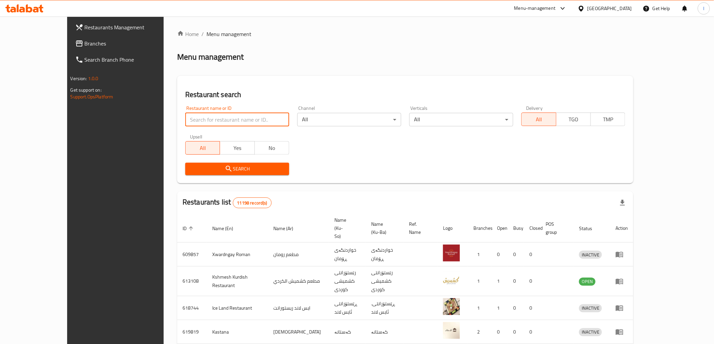
click at [186, 119] on input "search" at bounding box center [237, 119] width 104 height 13
paste input "654434"
type input "654434"
click at [233, 172] on span "Search" at bounding box center [237, 169] width 93 height 8
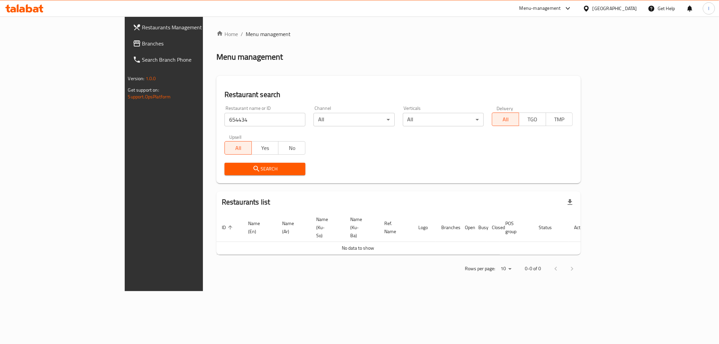
click at [133, 41] on icon at bounding box center [137, 43] width 8 height 8
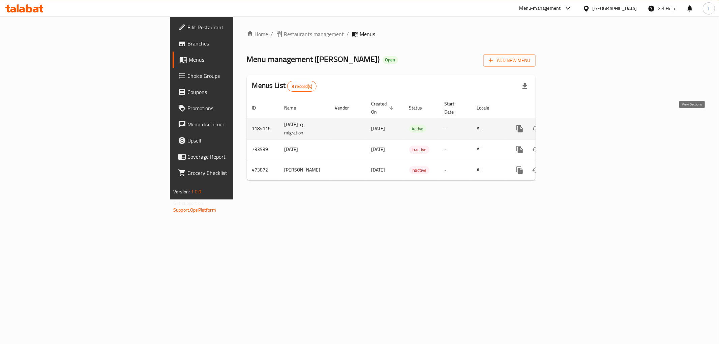
click at [573, 125] on icon "enhanced table" at bounding box center [569, 129] width 8 height 8
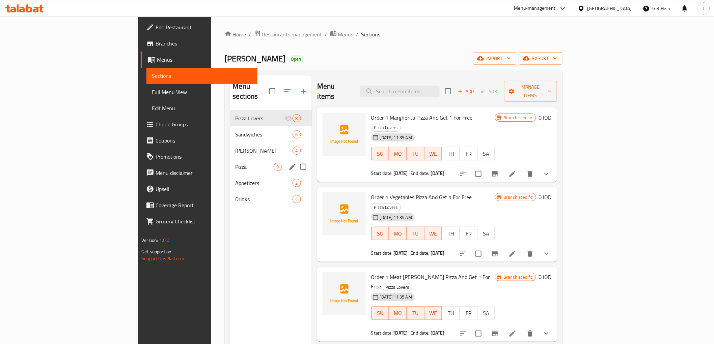
click at [230, 164] on div "Pizza 9" at bounding box center [271, 167] width 82 height 16
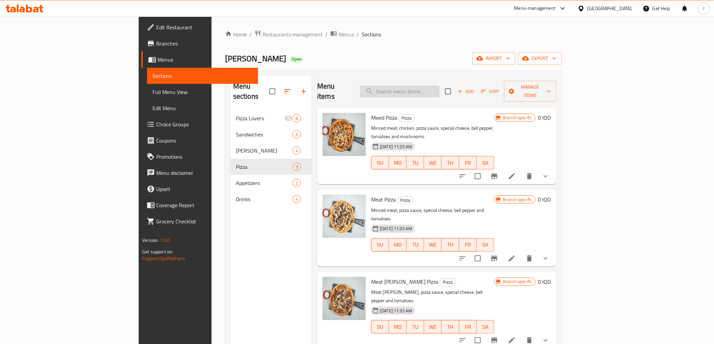
paste input "Chicken"
click at [435, 86] on input "search" at bounding box center [400, 92] width 80 height 12
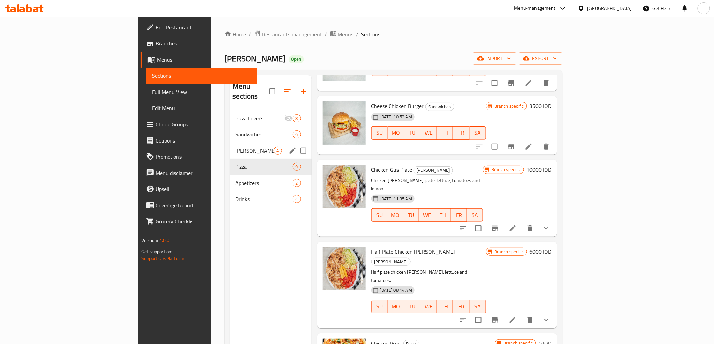
type input "Chicken"
click at [230, 146] on div "Gus 4" at bounding box center [271, 151] width 82 height 16
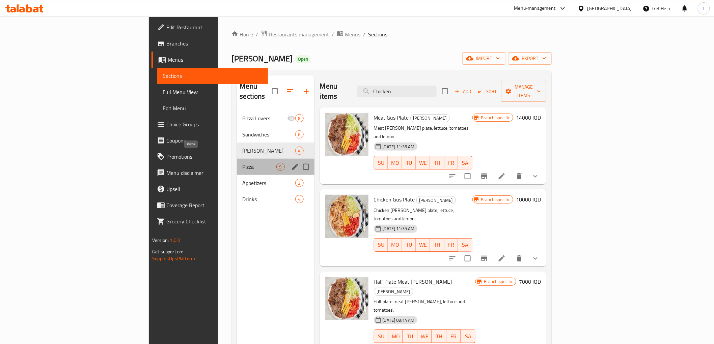
click at [242, 163] on span "Pizza" at bounding box center [259, 167] width 34 height 8
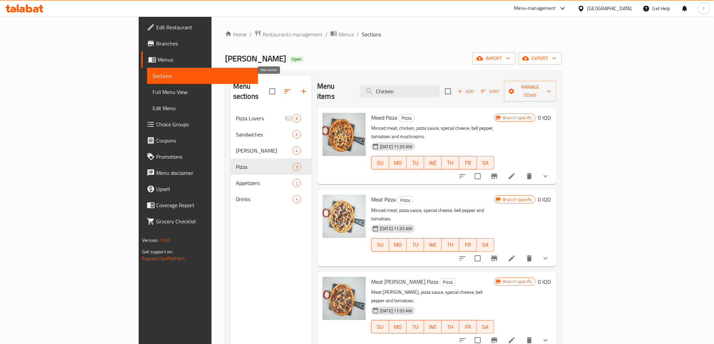
click at [295, 86] on button "button" at bounding box center [303, 91] width 16 height 16
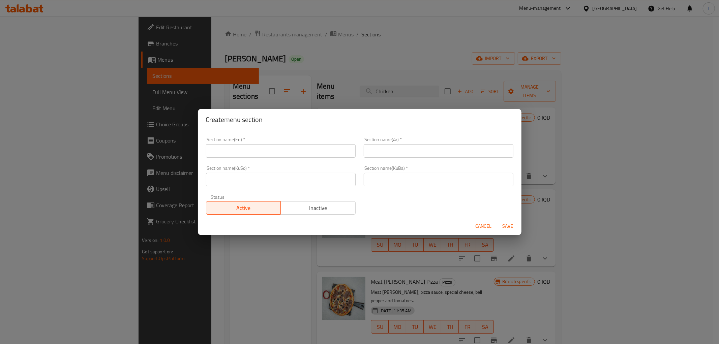
click at [252, 152] on input "text" at bounding box center [281, 150] width 150 height 13
type input "Chicken"
click at [393, 144] on div "Section name(Ar)   * Section name(Ar) *" at bounding box center [439, 147] width 150 height 21
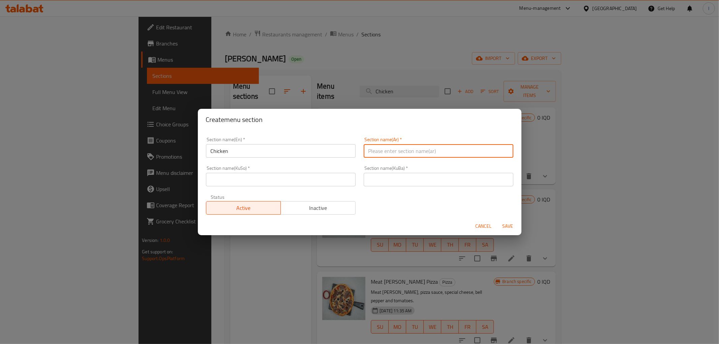
click at [392, 149] on input "text" at bounding box center [439, 150] width 150 height 13
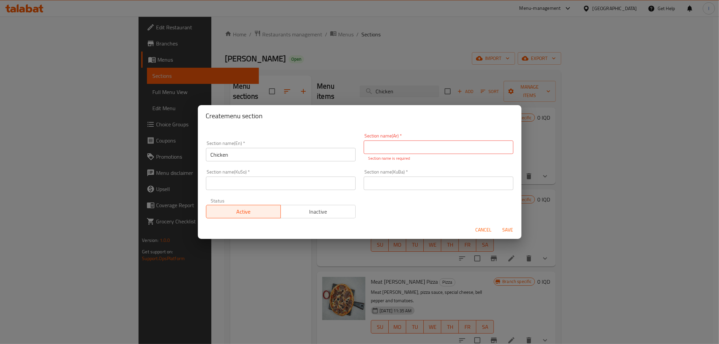
click at [182, 61] on div "Create menu section Section name(En)   * Chicken Section name(En) * Section nam…" at bounding box center [359, 172] width 719 height 344
click at [486, 231] on span "Cancel" at bounding box center [484, 230] width 16 height 8
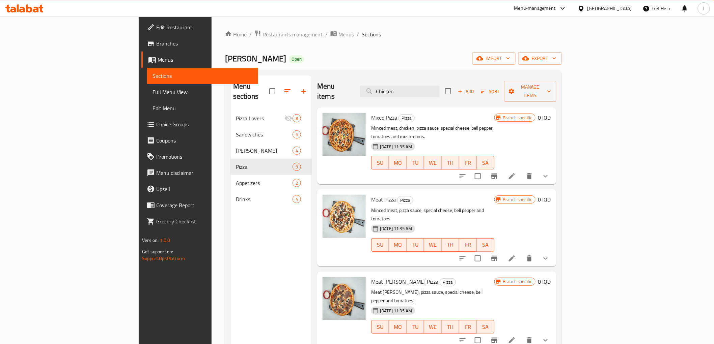
click at [20, 8] on icon at bounding box center [22, 10] width 6 height 6
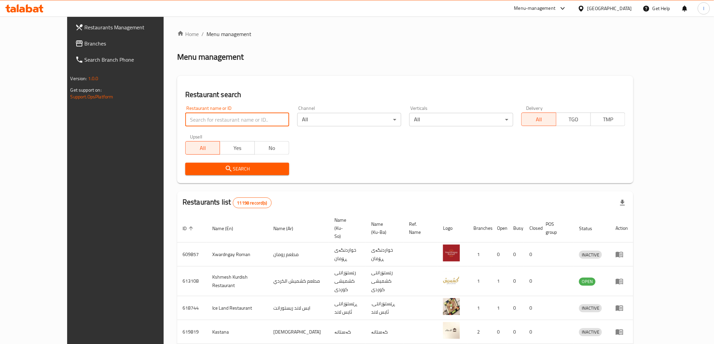
click at [202, 117] on input "search" at bounding box center [237, 119] width 104 height 13
paste input "628525"
type input "628525"
click at [192, 169] on span "Search" at bounding box center [237, 169] width 93 height 8
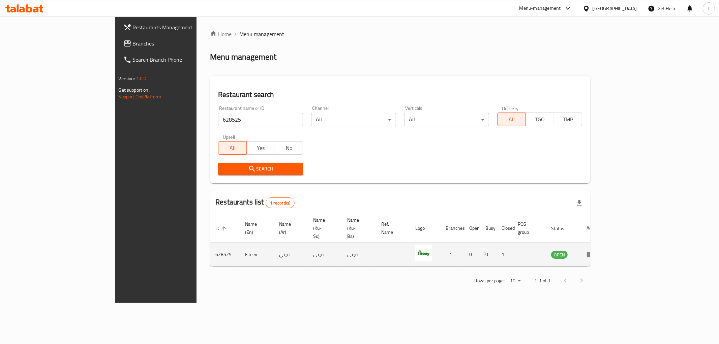
click at [605, 244] on td "enhanced table" at bounding box center [593, 255] width 23 height 24
click at [594, 254] on icon "enhanced table" at bounding box center [592, 255] width 2 height 3
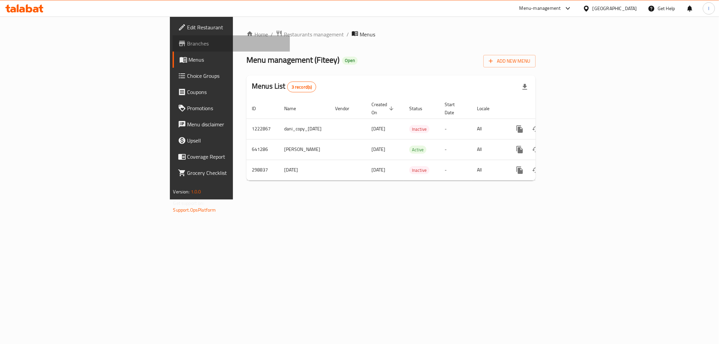
click at [188, 44] on span "Branches" at bounding box center [236, 43] width 97 height 8
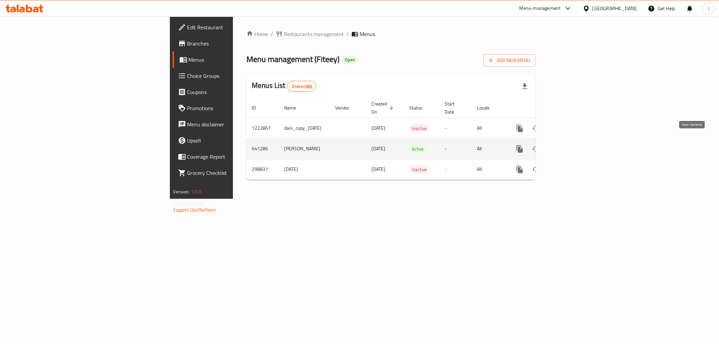
click at [573, 145] on icon "enhanced table" at bounding box center [569, 149] width 8 height 8
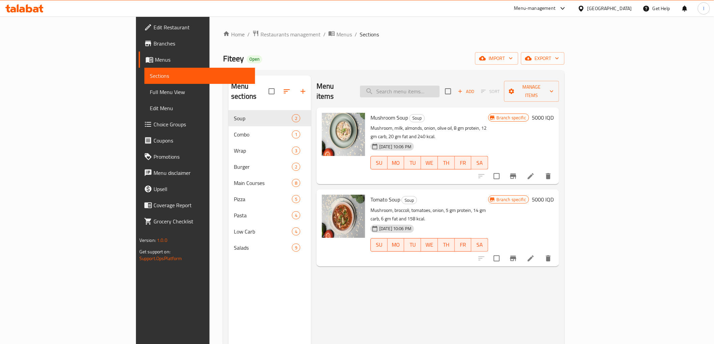
click at [440, 86] on input "search" at bounding box center [400, 92] width 80 height 12
click at [427, 86] on input "search" at bounding box center [400, 92] width 80 height 12
paste input "Chicken"
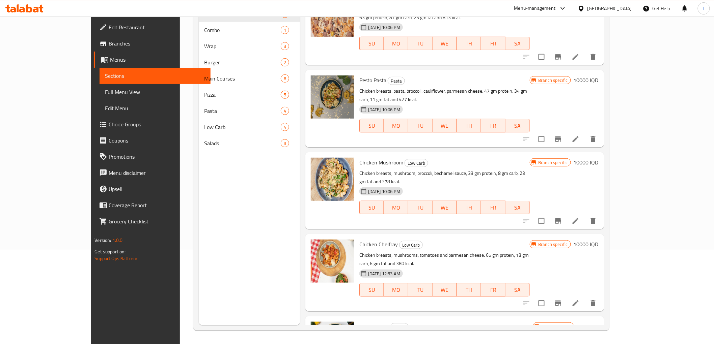
scroll to position [552, 0]
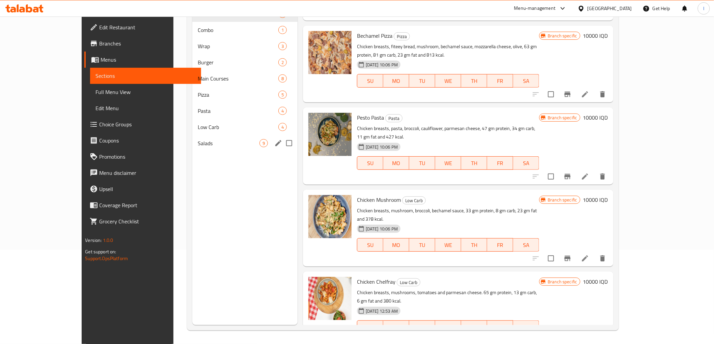
type input "Chicken"
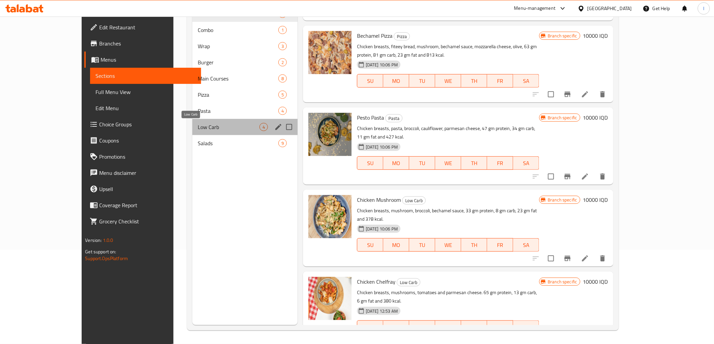
click at [198, 131] on span "Low Carb" at bounding box center [229, 127] width 62 height 8
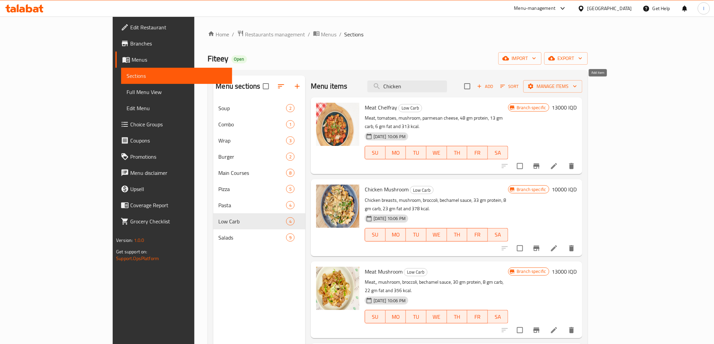
click at [482, 89] on icon "button" at bounding box center [479, 86] width 6 height 6
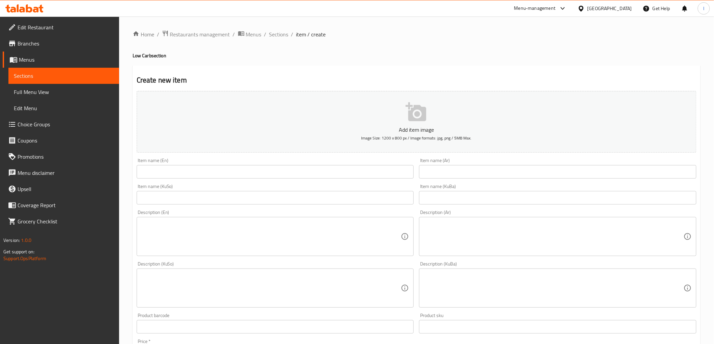
click at [304, 171] on input "text" at bounding box center [275, 171] width 277 height 13
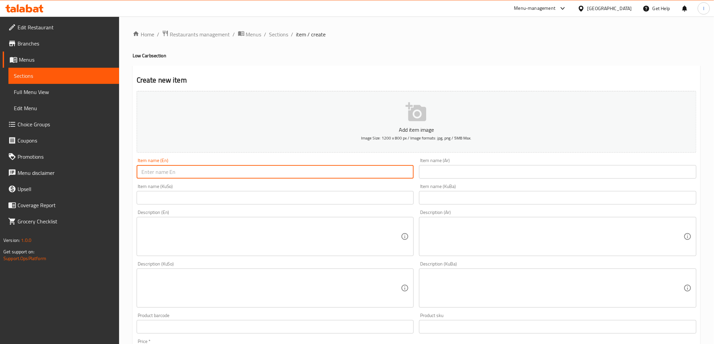
paste input "Chicken Medallion"
type input "Chicken Medallion"
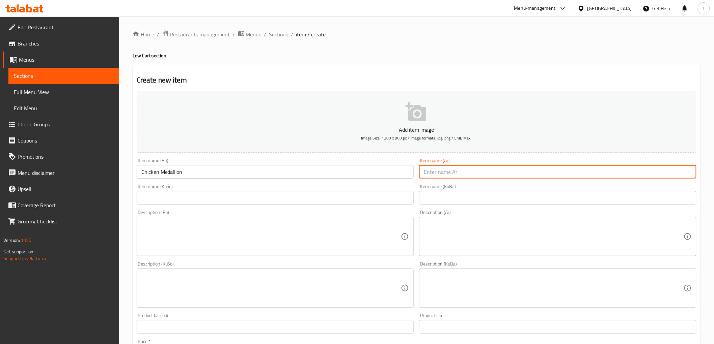
drag, startPoint x: 465, startPoint y: 170, endPoint x: 459, endPoint y: 172, distance: 6.4
click at [465, 171] on input "text" at bounding box center [557, 171] width 277 height 13
paste input "ميداليون الدجاج"
type input "ميداليون الدجاج"
click at [453, 200] on input "text" at bounding box center [557, 197] width 277 height 13
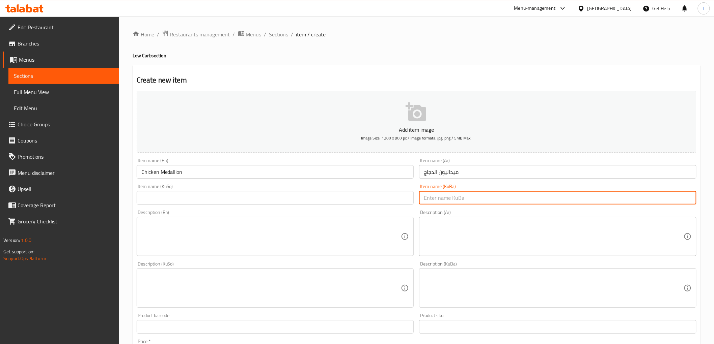
click at [511, 200] on input "text" at bounding box center [557, 197] width 277 height 13
click at [476, 200] on input "میدالیۆنی مریشک" at bounding box center [557, 197] width 277 height 13
type input "میدالیۆنی مریشک"
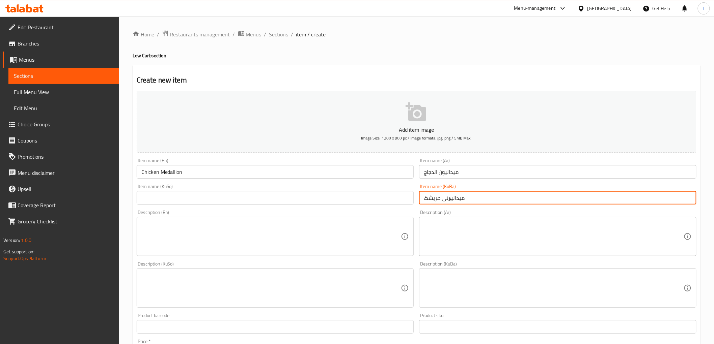
click at [251, 195] on input "text" at bounding box center [275, 197] width 277 height 13
paste input "میدالیۆنی مریشک"
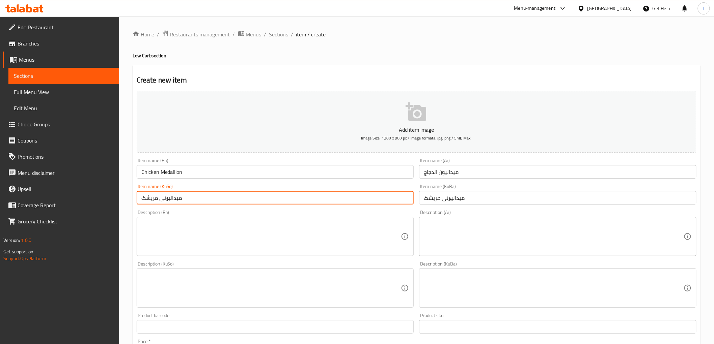
type input "میدالیۆنی مریشک"
click at [234, 35] on div "Home / Restaurants management / Menus / Sections / item / create Low Carb secti…" at bounding box center [416, 286] width 595 height 538
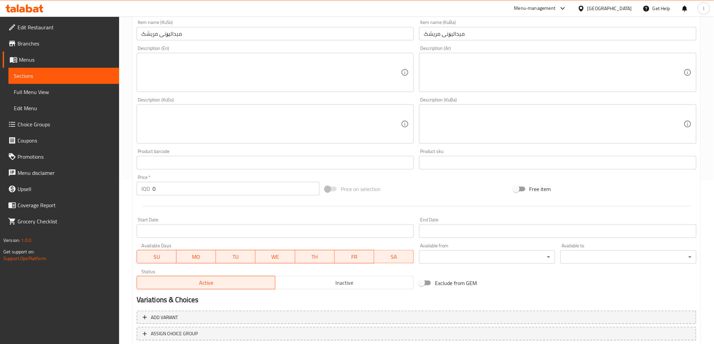
scroll to position [187, 0]
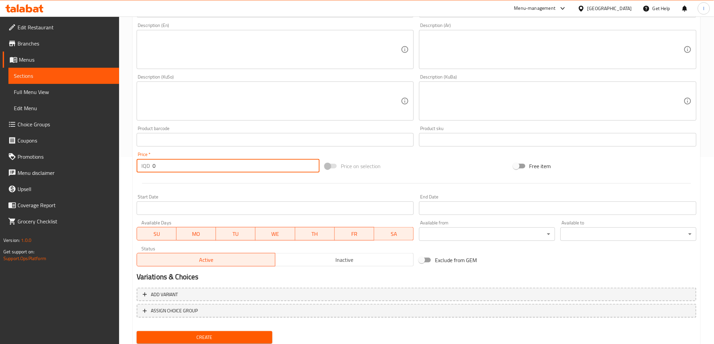
drag, startPoint x: 114, startPoint y: 171, endPoint x: 69, endPoint y: 171, distance: 44.9
click at [73, 173] on div "Edit Restaurant Branches Menus Sections Full Menu View Edit Menu Choice Groups …" at bounding box center [357, 98] width 714 height 538
drag, startPoint x: 158, startPoint y: 169, endPoint x: 174, endPoint y: 174, distance: 16.8
click at [174, 174] on div "Price   * IQD 10000 Price *" at bounding box center [228, 162] width 188 height 26
type input "10000"
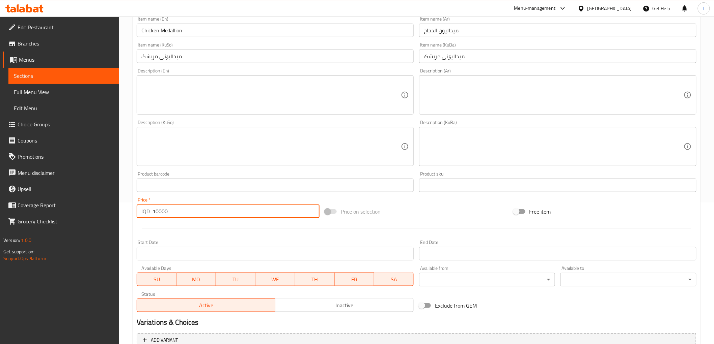
scroll to position [75, 0]
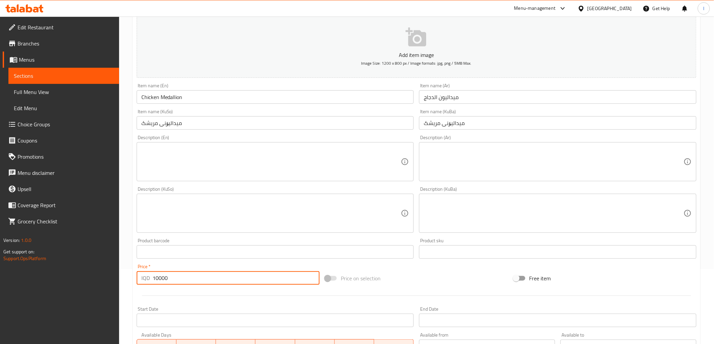
click at [184, 153] on textarea at bounding box center [271, 162] width 260 height 32
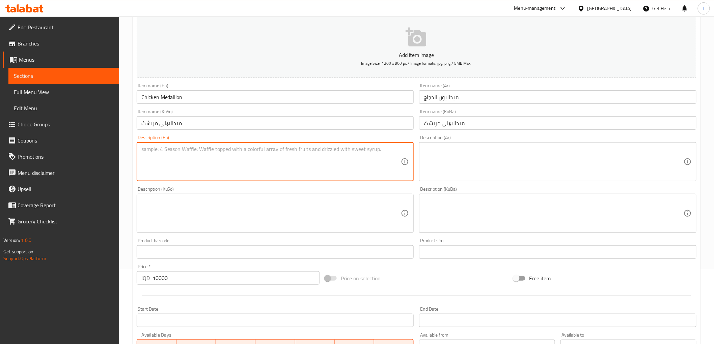
paste textarea "35g protein 4g fat 400 Calories"
click at [142, 155] on textarea "35g protein 4g fat 400 Calories" at bounding box center [271, 162] width 260 height 32
click at [173, 149] on textarea "35g protein4g fat 400 Calories" at bounding box center [271, 162] width 260 height 32
click at [141, 155] on textarea "35g protein4g, fat 400 Calories" at bounding box center [271, 162] width 260 height 32
click at [239, 156] on textarea "35g protein4g, fat and 400 Calories" at bounding box center [271, 162] width 260 height 32
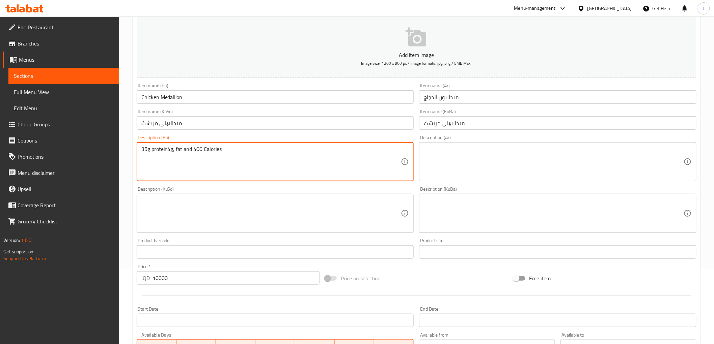
drag, startPoint x: 252, startPoint y: 158, endPoint x: 115, endPoint y: 153, distance: 137.7
click at [96, 148] on div "Edit Restaurant Branches Menus Sections Full Menu View Edit Menu Choice Groups …" at bounding box center [357, 211] width 714 height 538
paste textarea "c"
drag, startPoint x: 173, startPoint y: 148, endPoint x: 176, endPoint y: 151, distance: 3.6
click at [176, 151] on textarea "35g protein4g, fat and 400 calories" at bounding box center [271, 162] width 260 height 32
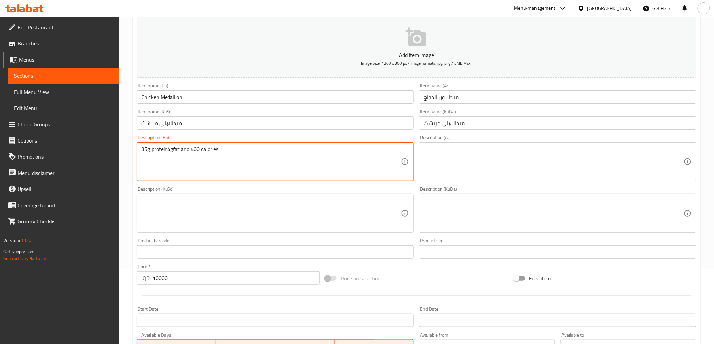
click at [167, 150] on textarea "35g protein4gfat and 400 calories" at bounding box center [271, 162] width 260 height 32
click at [175, 152] on textarea "35g protein, 4gfat and 400 calories" at bounding box center [271, 162] width 260 height 32
click at [204, 151] on textarea "35g protein, 4g fat and 400 calories" at bounding box center [271, 162] width 260 height 32
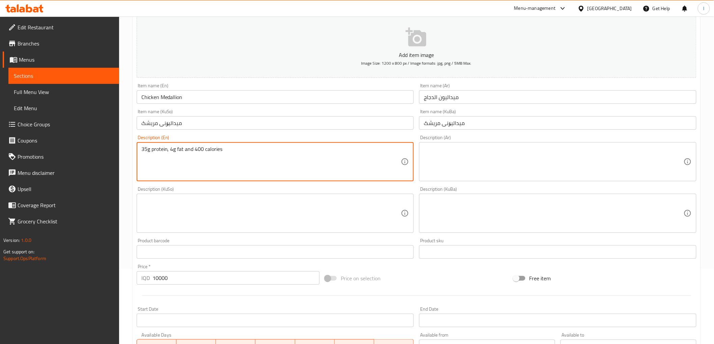
type textarea "35g protein, 4g fat and 400 calories"
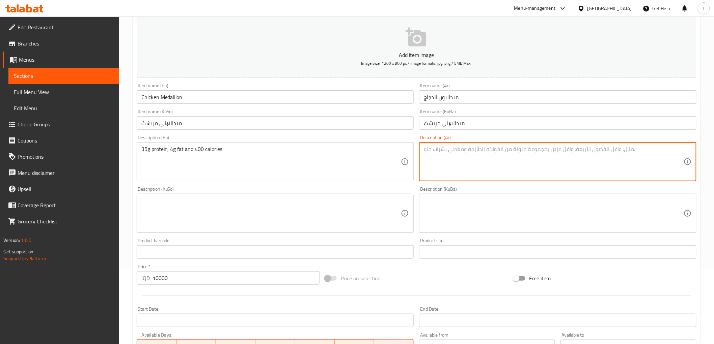
click at [498, 163] on textarea at bounding box center [554, 162] width 260 height 32
paste textarea "35 جرامًا من البروتين و4 جرامًا من الدهون و400 سعرة حرارية"
click at [665, 150] on textarea "35 جرامًا من البروتين و4 جرامًا من الدهون و400 سعرة حرارية" at bounding box center [554, 162] width 260 height 32
click at [654, 151] on textarea "35 جرام من البروتين و4 جرامًا من الدهون و400 سعرة حرارية" at bounding box center [554, 162] width 260 height 32
click at [641, 151] on textarea "35 جرام من بروتين و4 جرامًا من الدهون و400 سعرة حرارية" at bounding box center [554, 162] width 260 height 32
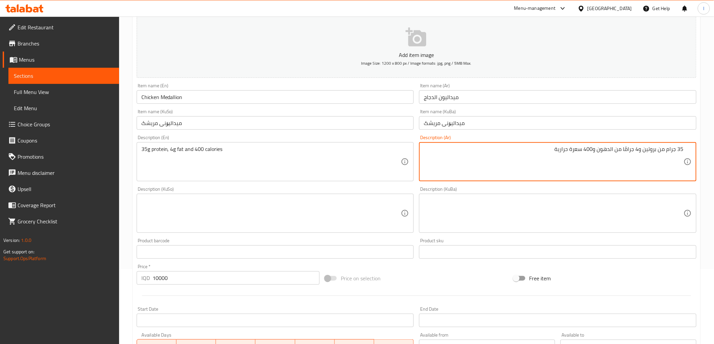
click at [640, 154] on textarea "35 جرام من بروتين و4 جرامًا من الدهون و400 سعرة حرارية" at bounding box center [554, 162] width 260 height 32
drag, startPoint x: 640, startPoint y: 152, endPoint x: 643, endPoint y: 157, distance: 5.1
click at [643, 157] on textarea "35 جرام من بروتين و4 جرامًا من الدهون و400 سعرة حرارية" at bounding box center [554, 162] width 260 height 32
click at [625, 150] on textarea "35 جرام من بروتين, 4 جرامًا من الدهون و400 سعرة حرارية" at bounding box center [554, 162] width 260 height 32
click at [613, 150] on textarea "35 جرام من بروتين, 4 جرام من الدهون و400 سعرة حرارية" at bounding box center [554, 162] width 260 height 32
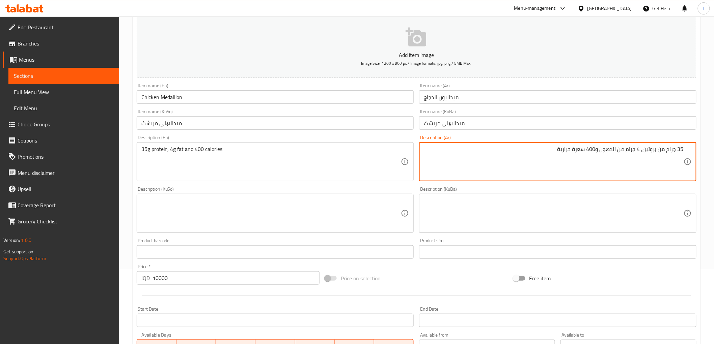
click at [613, 150] on textarea "35 جرام من بروتين, 4 جرام من الدهون و400 سعرة حرارية" at bounding box center [554, 162] width 260 height 32
click at [615, 152] on textarea "35 جرام من بروتين, 4 جرام من الدهون و400 سعرة حرارية" at bounding box center [554, 162] width 260 height 32
type textarea "35 جرام من بروتين, 4 جرام من دهون و400 سعرة حرارية"
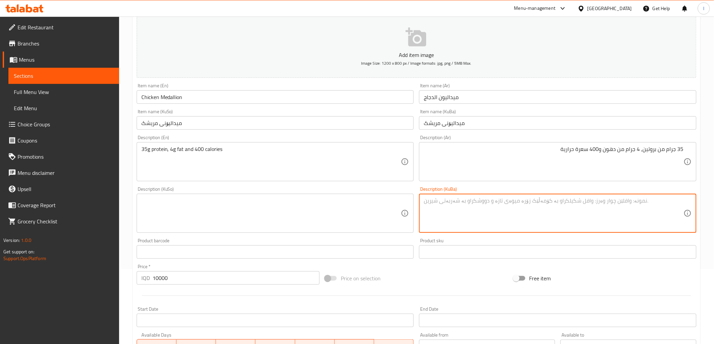
click at [472, 224] on textarea at bounding box center [554, 214] width 260 height 32
paste textarea "35g پرۆتین و 4g چەوری و 400 کالۆری"
drag, startPoint x: 656, startPoint y: 204, endPoint x: 661, endPoint y: 209, distance: 7.2
click at [661, 209] on textarea "35g پرۆتین و 4g چەوری و 400 کالۆری" at bounding box center [554, 214] width 260 height 32
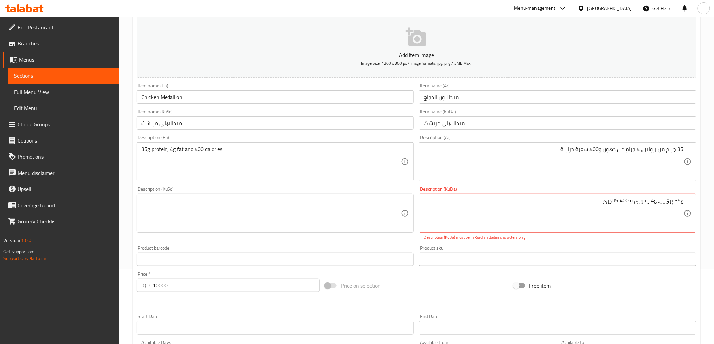
click at [501, 238] on p "Description (KuBa) must be in Kurdish Badini characters only" at bounding box center [558, 237] width 268 height 6
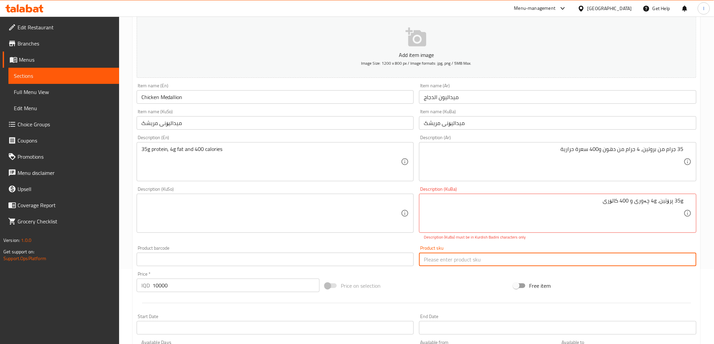
click at [496, 257] on input "text" at bounding box center [557, 259] width 277 height 13
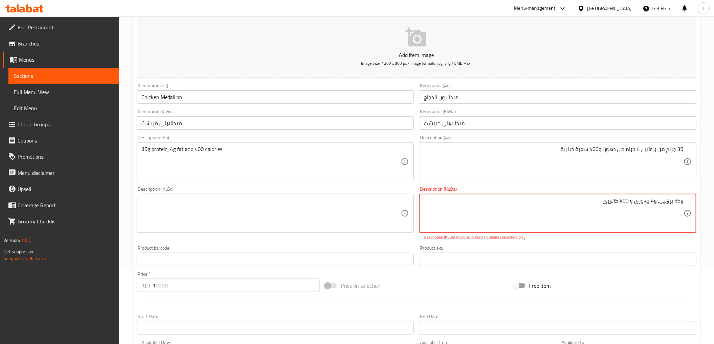
drag, startPoint x: 681, startPoint y: 202, endPoint x: 685, endPoint y: 204, distance: 4.3
click at [685, 204] on div "35g پرۆتین, 4g چەوری و 400 کالۆری Description (KuBa)" at bounding box center [557, 213] width 277 height 39
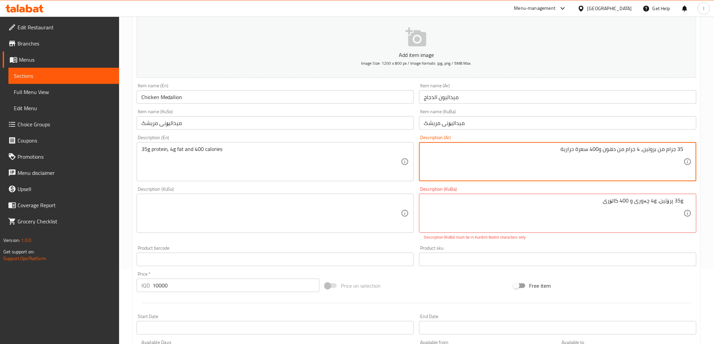
click at [670, 152] on textarea "35 جرام من بروتين, 4 جرام من دهون و400 سعرة حرارية" at bounding box center [554, 162] width 260 height 32
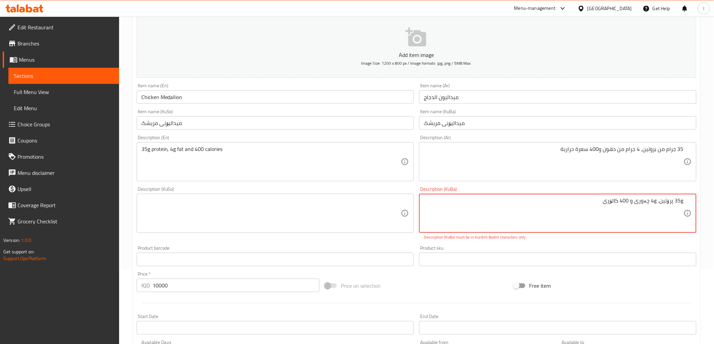
drag, startPoint x: 682, startPoint y: 203, endPoint x: 685, endPoint y: 205, distance: 3.6
click at [679, 203] on textarea "35 پرۆتین, 4g چەوری و 400 کالۆری" at bounding box center [554, 214] width 260 height 32
paste textarea "گرام"
click at [677, 204] on textarea "35گرام پرۆتین, 4g چەوری و 400 کالۆری" at bounding box center [554, 214] width 260 height 32
click at [647, 203] on textarea "35 گرام پرۆتین, 4g چەوری و 400 کالۆری" at bounding box center [554, 214] width 260 height 32
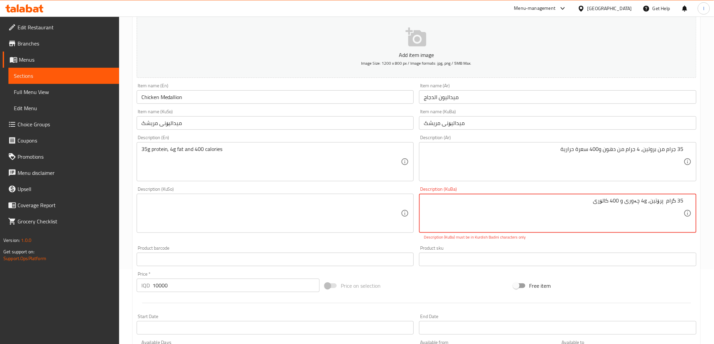
click at [648, 205] on textarea "35 گرام پرۆتین, 4g چەوری و 400 کالۆری" at bounding box center [554, 214] width 260 height 32
click at [644, 201] on textarea "35 گرام پرۆتین, 4 چەوری و 400 کالۆری" at bounding box center [554, 214] width 260 height 32
click at [646, 203] on textarea "35 گرام پرۆتین, 4 چەوری و 400 کالۆری" at bounding box center [554, 214] width 260 height 32
paste textarea "گرام"
click at [645, 202] on textarea "35 گرام پرۆتین, 4گرام چەوری و 400 کالۆری" at bounding box center [554, 214] width 260 height 32
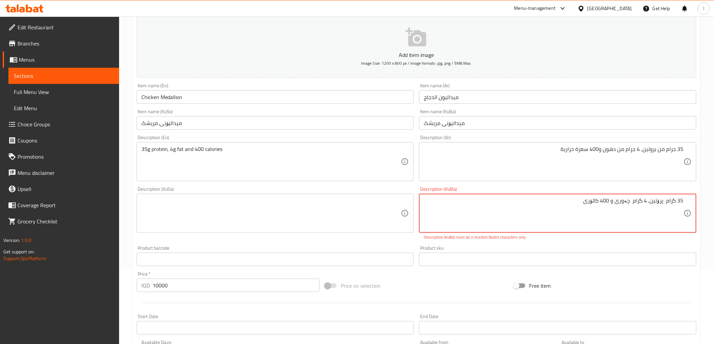
click at [657, 222] on textarea "35 گرام پرۆتین, 4 گرام چەوری و 400 کالۆری" at bounding box center [554, 214] width 260 height 32
type textarea "35 گرام پرۆتین, 4 گرام چەوری و 400 کالۆری"
click at [625, 243] on div "Add item image Image Size: 1200 x 800 px / Image formats: jpg, png / 5MB Max. I…" at bounding box center [416, 201] width 565 height 376
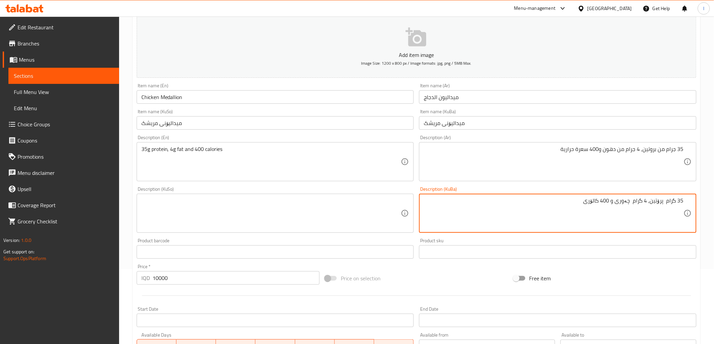
drag, startPoint x: 554, startPoint y: 203, endPoint x: 719, endPoint y: 196, distance: 165.4
click at [264, 202] on textarea at bounding box center [271, 214] width 260 height 32
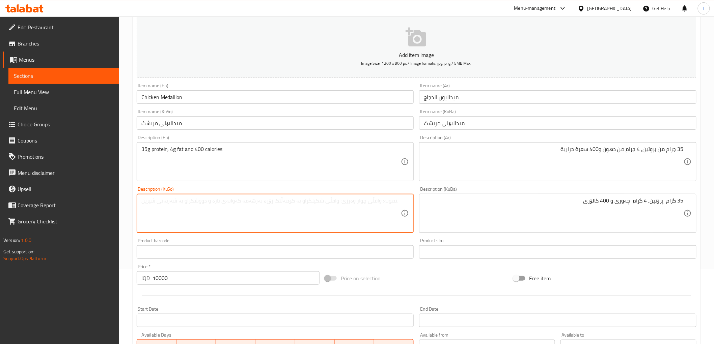
paste textarea "35 گرام پرۆتین, 4 گرام چەوری و 400 کالۆری"
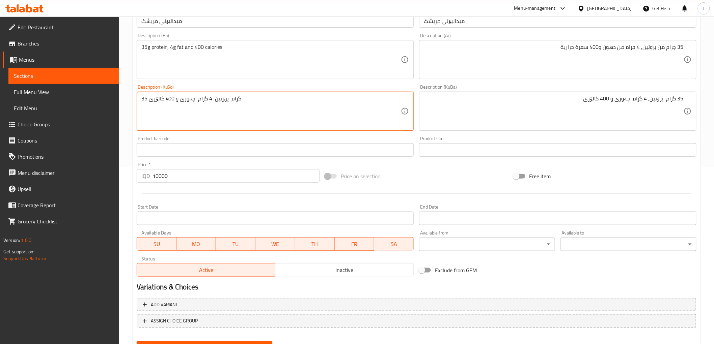
scroll to position [208, 0]
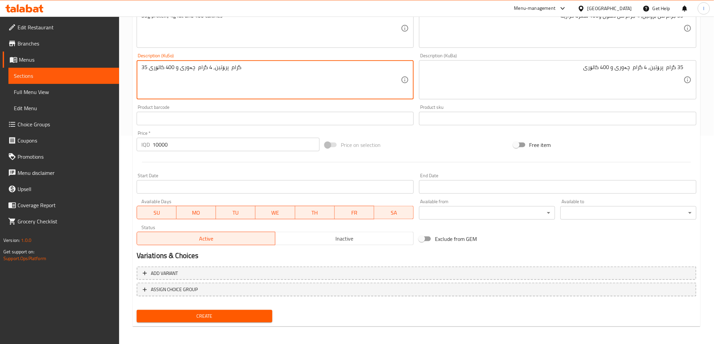
type textarea "35 گرام پرۆتین, 4 گرام چەوری و 400 کالۆری"
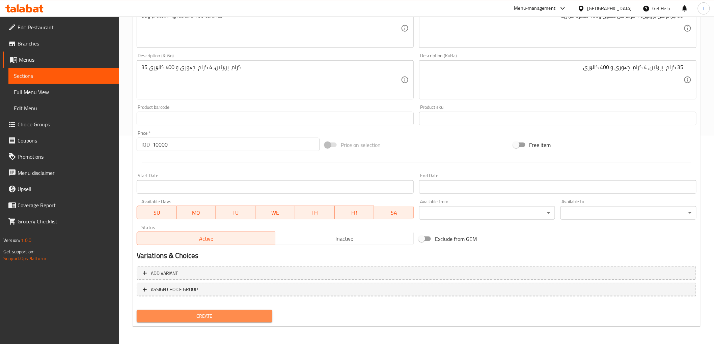
click at [226, 312] on span "Create" at bounding box center [204, 316] width 125 height 8
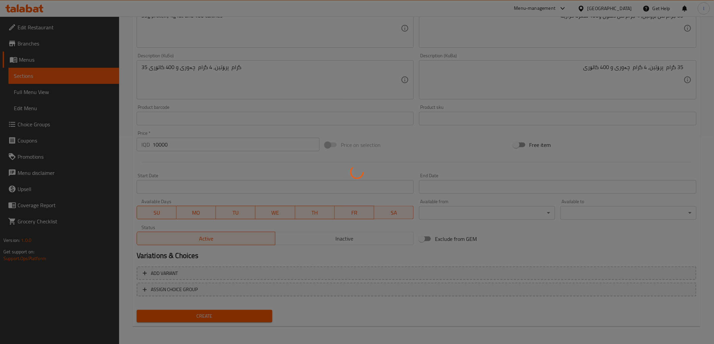
type input "0"
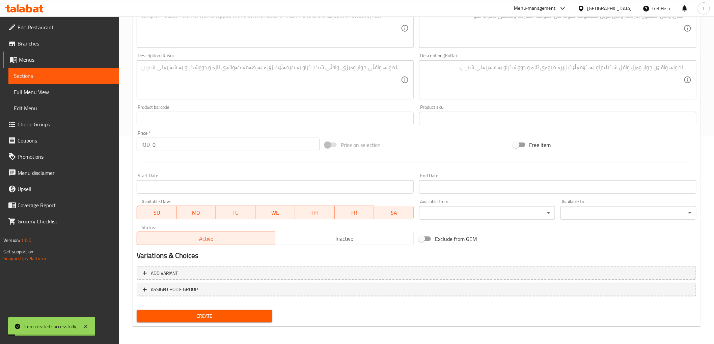
click at [65, 76] on span "Sections" at bounding box center [64, 76] width 100 height 8
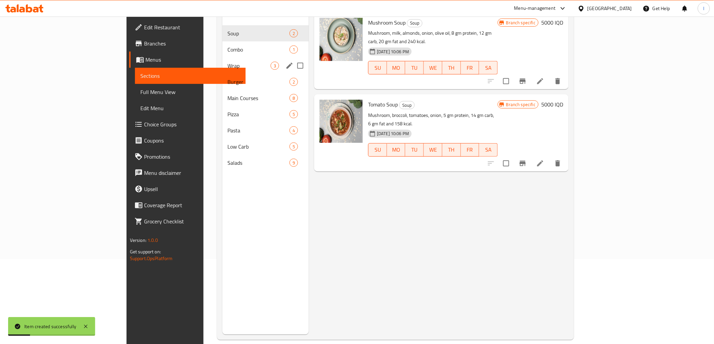
scroll to position [94, 0]
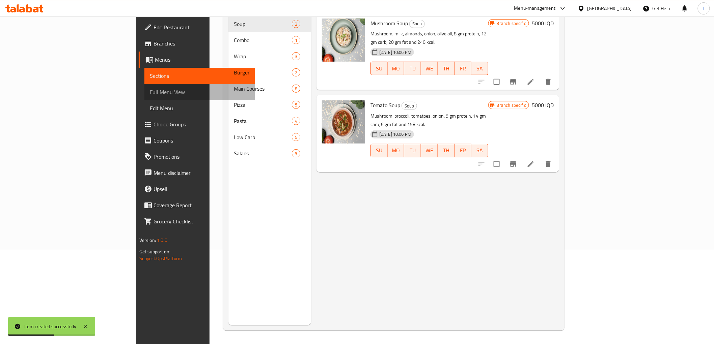
click at [150, 90] on span "Full Menu View" at bounding box center [200, 92] width 100 height 8
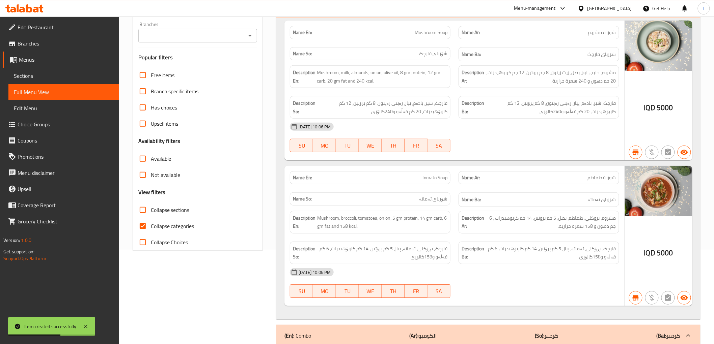
click at [196, 32] on input "Branches" at bounding box center [192, 35] width 104 height 9
click at [188, 59] on li "Fiteey, Bakhtyari" at bounding box center [197, 65] width 119 height 12
type input "Fiteey, Bakhtyari"
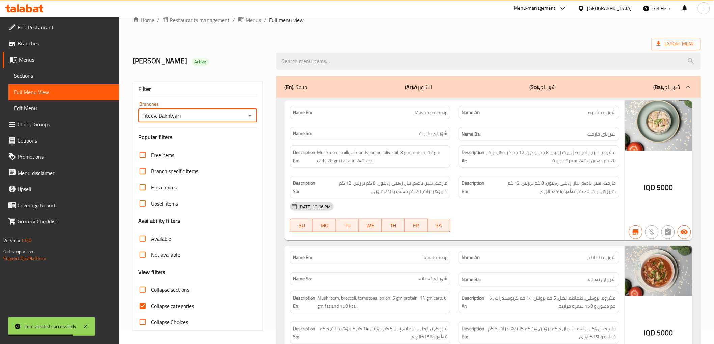
scroll to position [94, 0]
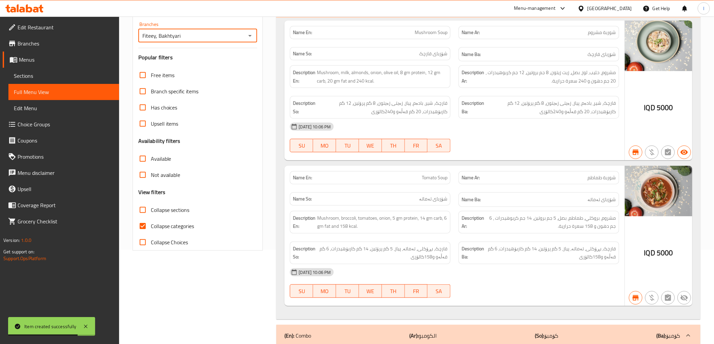
click at [161, 224] on span "Collapse categories" at bounding box center [173, 226] width 44 height 8
click at [151, 224] on input "Collapse categories" at bounding box center [143, 226] width 16 height 16
checkbox input "false"
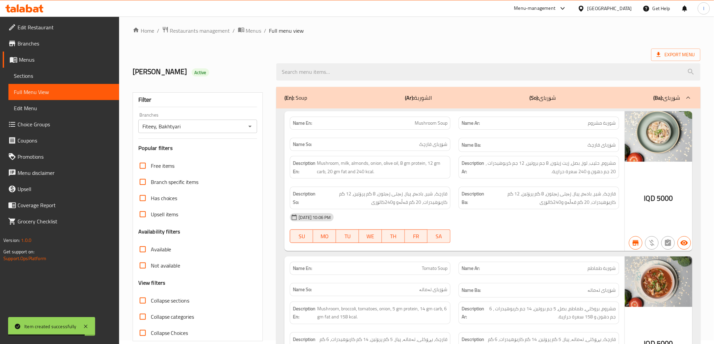
scroll to position [0, 0]
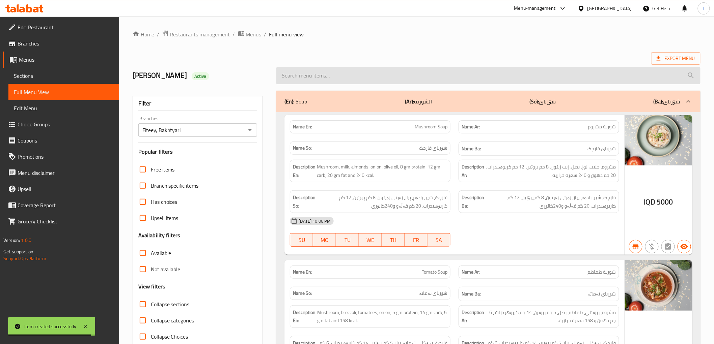
click at [366, 73] on input "search" at bounding box center [488, 75] width 424 height 17
paste input "Chicken Medallion"
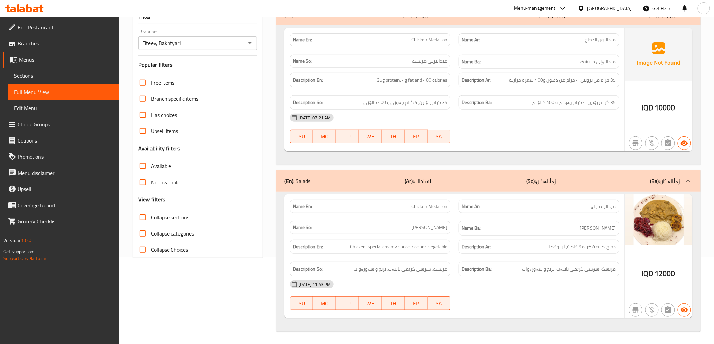
scroll to position [88, 0]
type input "Chicken Medallion"
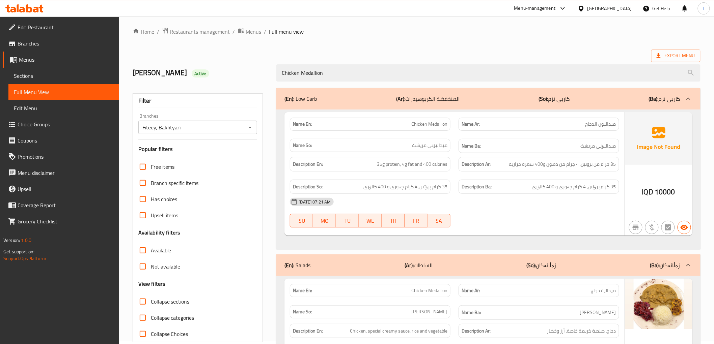
scroll to position [0, 0]
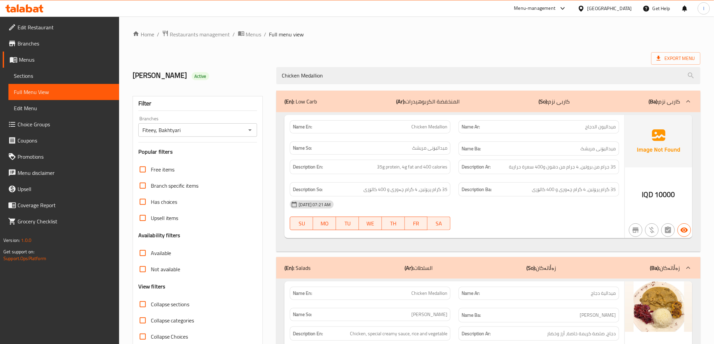
click at [30, 75] on span "Sections" at bounding box center [64, 76] width 100 height 8
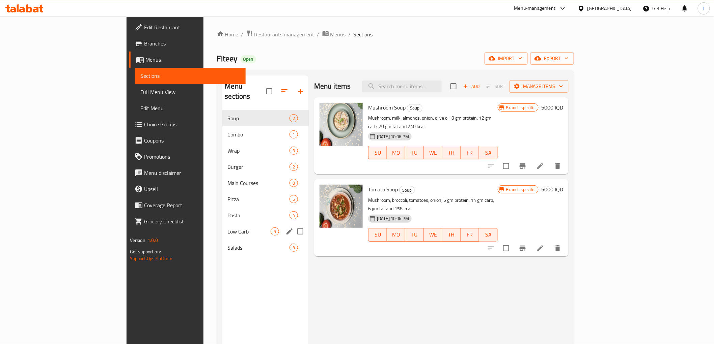
click at [222, 224] on div "Low Carb 5" at bounding box center [265, 232] width 87 height 16
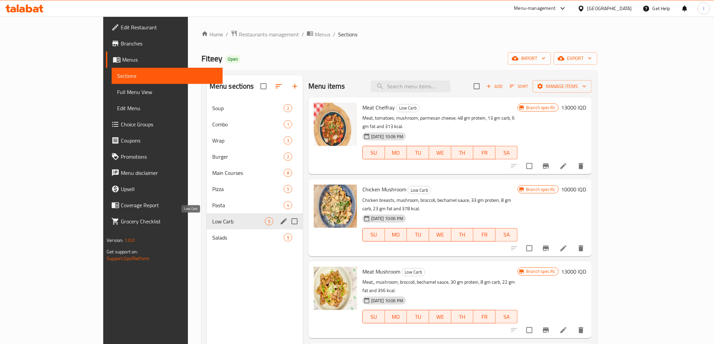
click at [212, 221] on span "Low Carb" at bounding box center [238, 222] width 53 height 8
click at [280, 220] on icon "edit" at bounding box center [284, 222] width 8 height 8
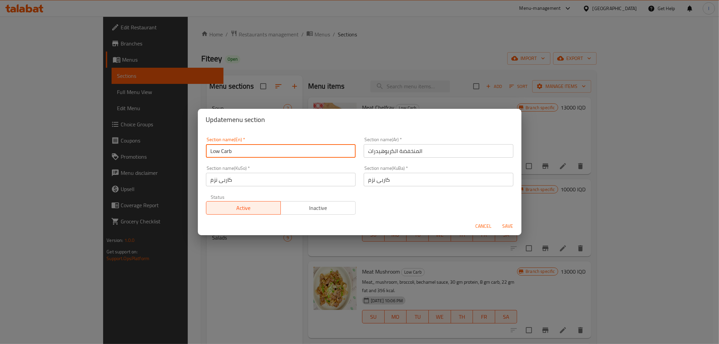
drag, startPoint x: 249, startPoint y: 155, endPoint x: 113, endPoint y: 149, distance: 136.4
click at [115, 149] on div "Update menu section Section name(En)   * Low Carb Section name(En) * Section na…" at bounding box center [359, 172] width 719 height 344
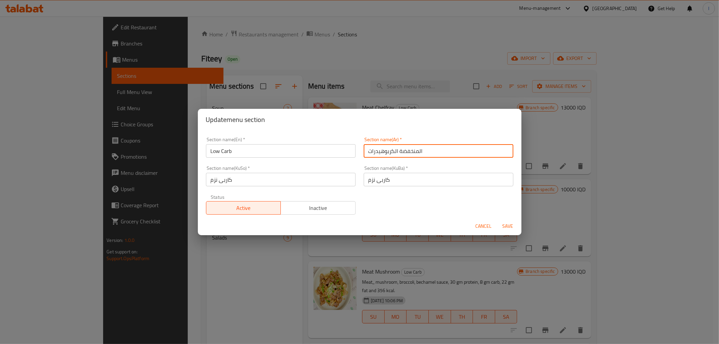
drag, startPoint x: 446, startPoint y: 153, endPoint x: 280, endPoint y: 151, distance: 166.0
click at [280, 151] on div "Section name(En)   * Low Carb Section name(En) * Section name(Ar)   * المنخفضة …" at bounding box center [360, 176] width 316 height 86
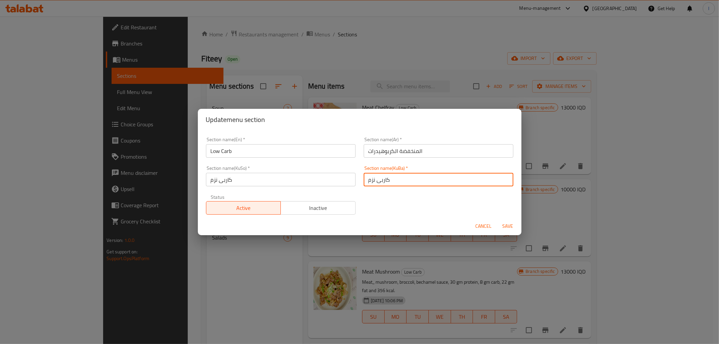
drag, startPoint x: 411, startPoint y: 184, endPoint x: 315, endPoint y: 190, distance: 96.0
click at [316, 191] on div "Section name(En)   * Low Carb Section name(En) * Section name(Ar)   * المنخفضة …" at bounding box center [360, 176] width 316 height 86
click at [482, 224] on span "Cancel" at bounding box center [484, 226] width 16 height 8
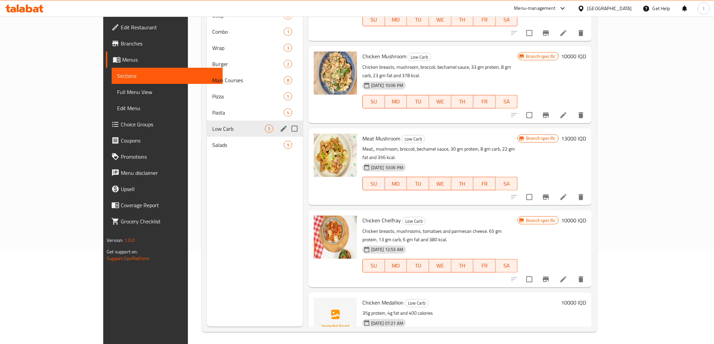
scroll to position [94, 0]
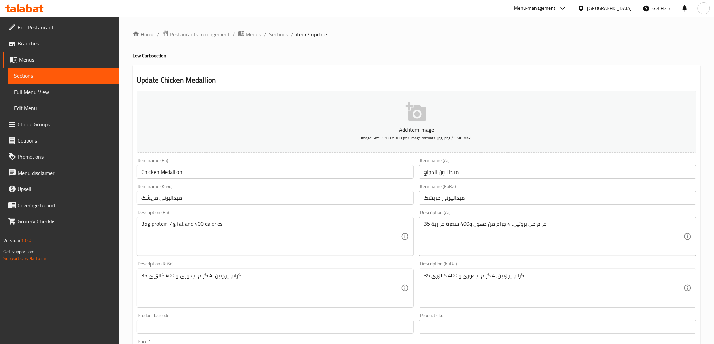
click at [230, 174] on input "Chicken Medallion" at bounding box center [275, 171] width 277 height 13
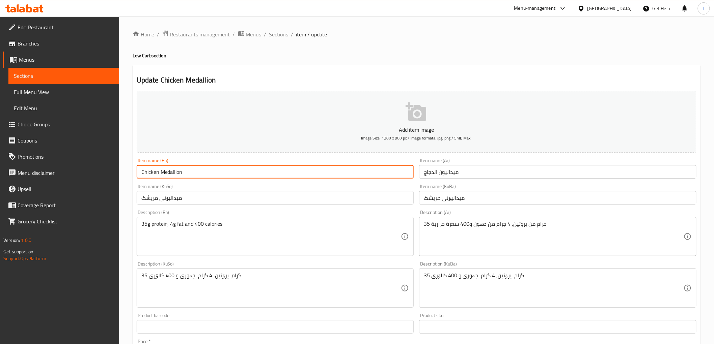
paste input "Low Carb"
type input "Chicken Medallion Low Carb"
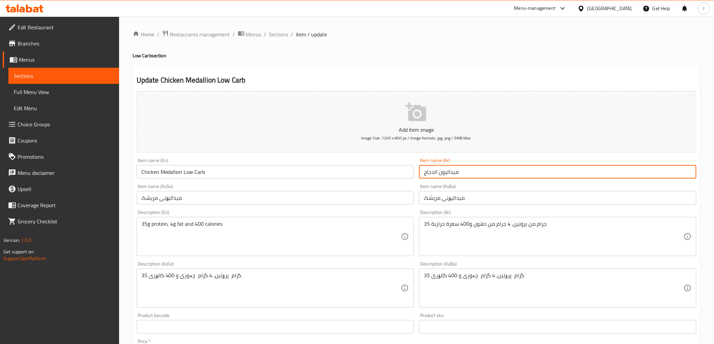
click at [468, 173] on input "ميداليون الدجاج" at bounding box center [557, 171] width 277 height 13
paste input "المنخفضة الكربوهيدرات"
type input "ميداليون الدجاج المنخفضة الكربوهيدرات"
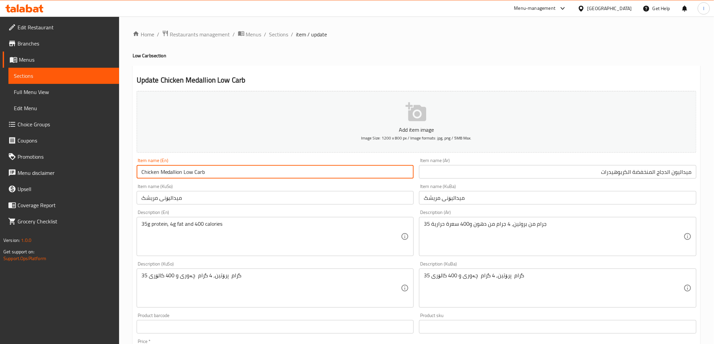
drag, startPoint x: 211, startPoint y: 170, endPoint x: 183, endPoint y: 179, distance: 29.5
click at [183, 179] on div "Item name (En) Chicken Medallion Low Carb Item name (En)" at bounding box center [275, 168] width 283 height 26
click at [139, 172] on input "Chicken Medallion" at bounding box center [275, 171] width 277 height 13
paste input "Low Carb"
click at [190, 176] on input "Low Carb Chicken Medallion" at bounding box center [275, 171] width 277 height 13
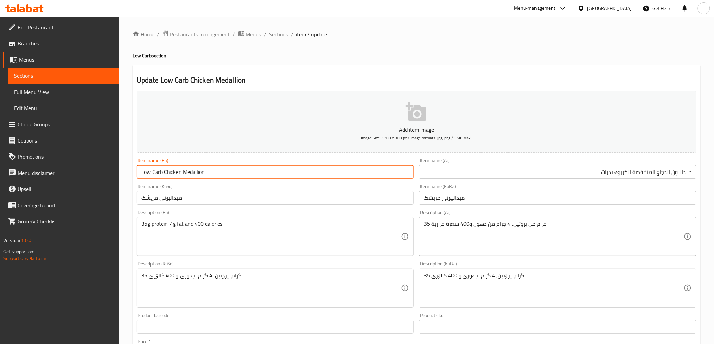
type input "Low Carb Chicken Medallion"
click at [600, 194] on input "میدالیۆنی مریشک" at bounding box center [557, 197] width 277 height 13
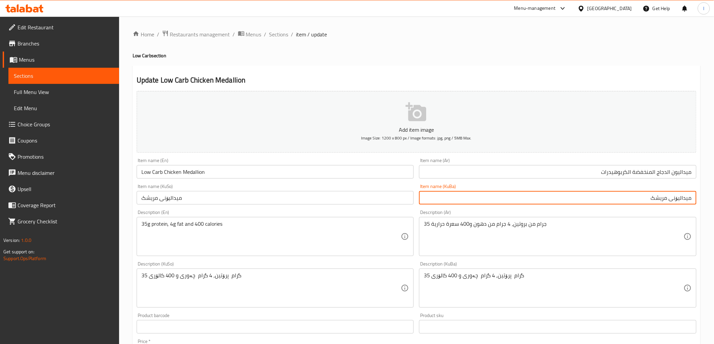
paste input "کاربی نزم"
drag, startPoint x: 614, startPoint y: 197, endPoint x: 708, endPoint y: 191, distance: 94.7
click at [708, 191] on div "Home / Restaurants management / Menus / Sections / item / update Low Carb secti…" at bounding box center [416, 286] width 595 height 538
type input "میدالیۆنی مریشک کاربی نزم"
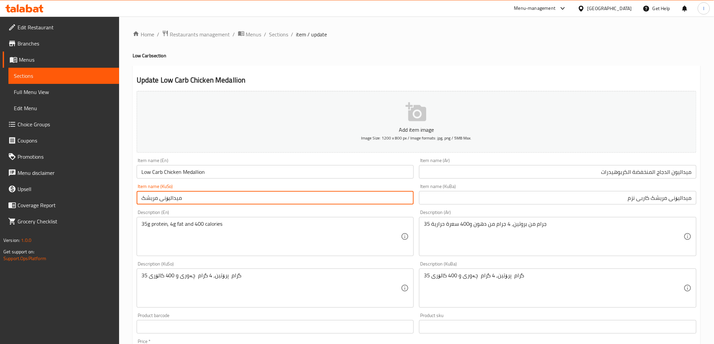
drag, startPoint x: 206, startPoint y: 199, endPoint x: 7, endPoint y: 174, distance: 200.6
click at [8, 175] on div "Edit Restaurant Branches Menus Sections Full Menu View Edit Menu Choice Groups …" at bounding box center [357, 286] width 714 height 538
paste input "کاربی نزم"
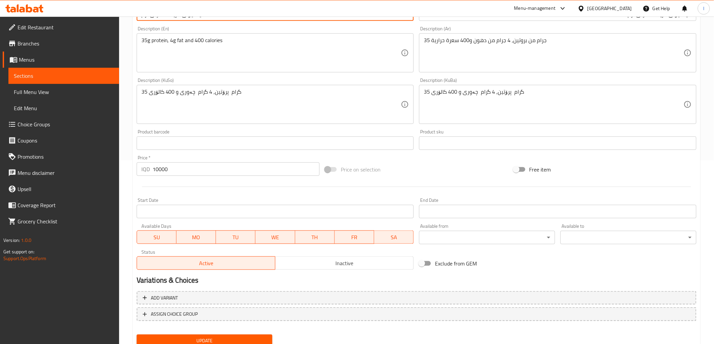
scroll to position [208, 0]
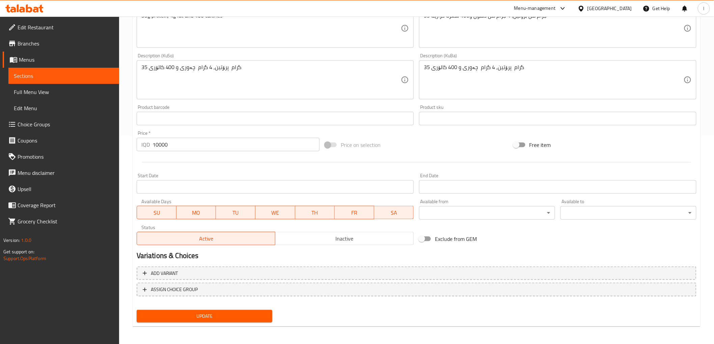
type input "میدالیۆنی مریشک کاربی نزم"
click at [227, 312] on span "Update" at bounding box center [204, 316] width 125 height 8
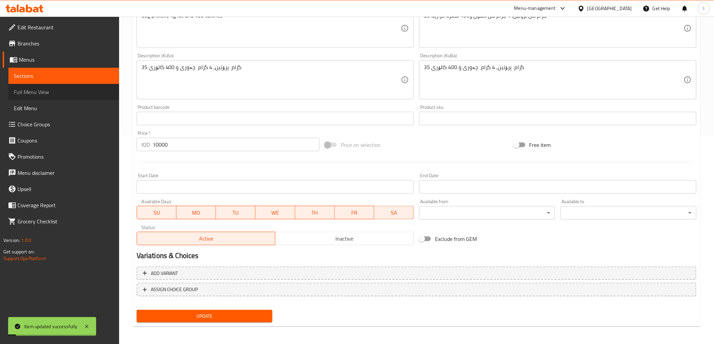
click at [38, 93] on span "Full Menu View" at bounding box center [64, 92] width 100 height 8
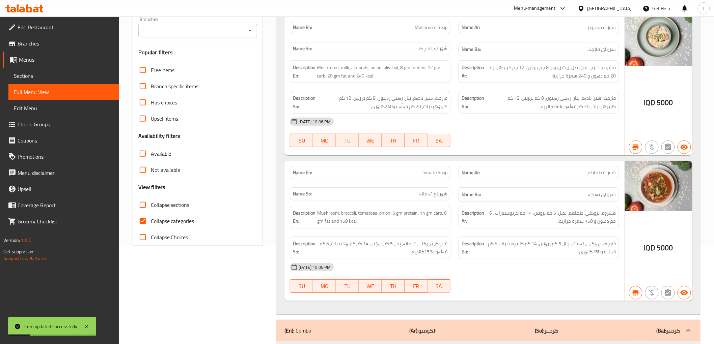
scroll to position [59, 0]
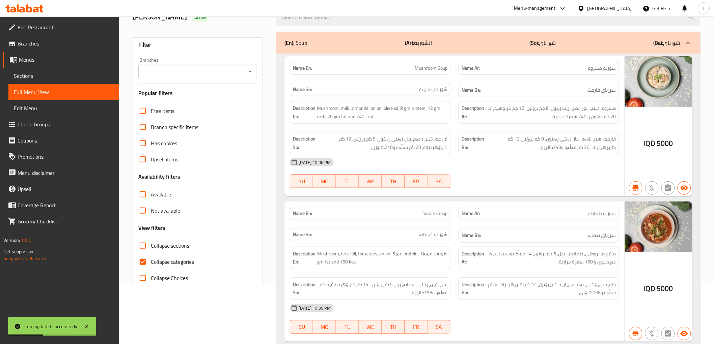
click at [170, 258] on span "Collapse categories" at bounding box center [173, 262] width 44 height 8
click at [151, 258] on input "Collapse categories" at bounding box center [143, 262] width 16 height 16
checkbox input "false"
click at [32, 76] on span "Sections" at bounding box center [64, 76] width 100 height 8
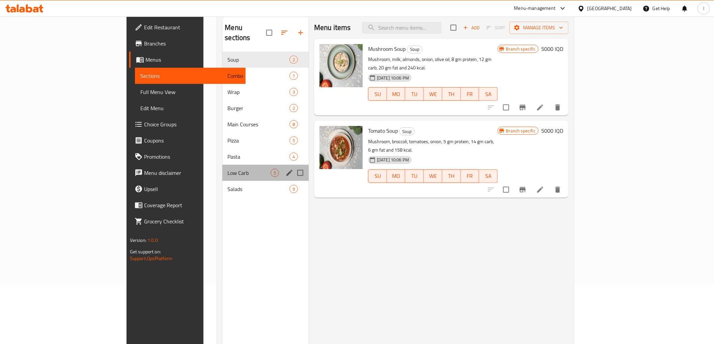
click at [222, 165] on div "Low Carb 5" at bounding box center [265, 173] width 87 height 16
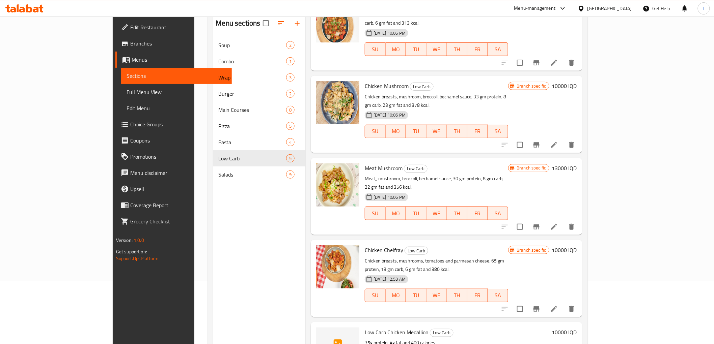
scroll to position [94, 0]
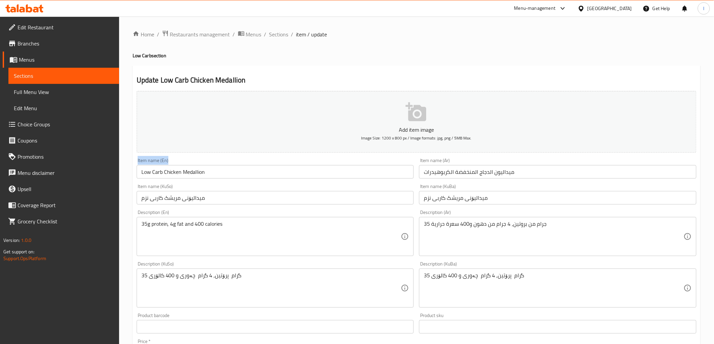
drag, startPoint x: 243, startPoint y: 163, endPoint x: 126, endPoint y: 158, distance: 117.5
click at [122, 160] on div "Home / Restaurants management / Menus / Sections / item / update Low Carb secti…" at bounding box center [416, 286] width 595 height 538
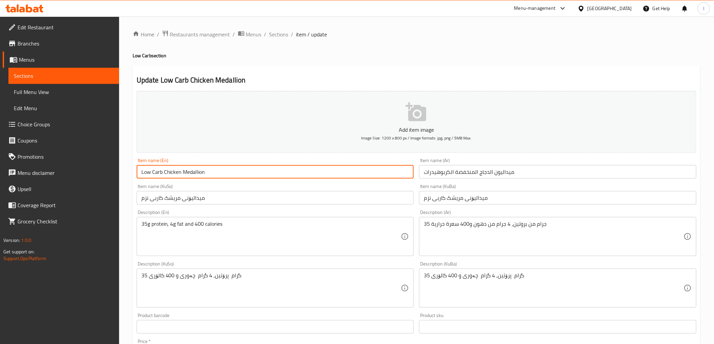
drag, startPoint x: 222, startPoint y: 177, endPoint x: 100, endPoint y: 166, distance: 122.6
click at [100, 166] on div "Edit Restaurant Branches Menus Sections Full Menu View Edit Menu Choice Groups …" at bounding box center [357, 286] width 714 height 538
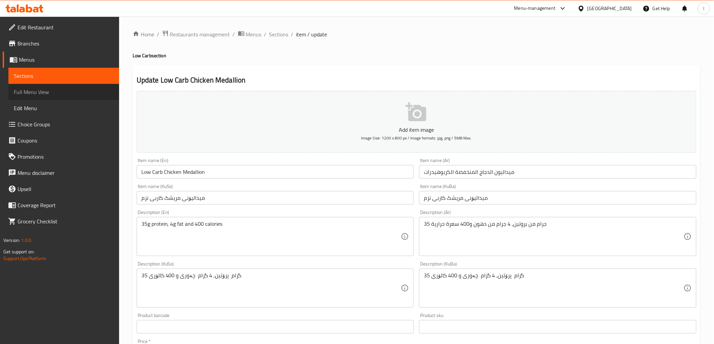
click at [43, 93] on span "Full Menu View" at bounding box center [64, 92] width 100 height 8
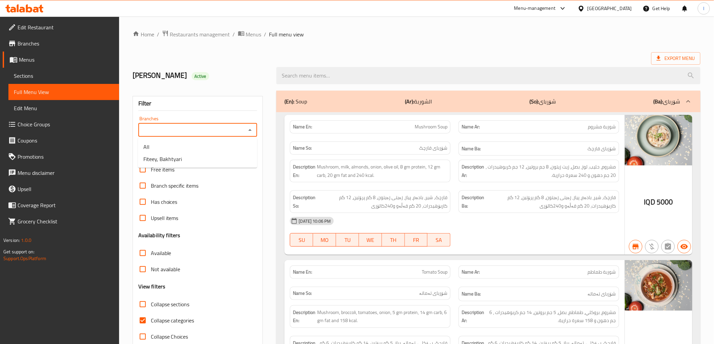
click at [188, 135] on input "Branches" at bounding box center [192, 129] width 104 height 9
click at [181, 165] on ul "All Fiteey, Bakhtyari" at bounding box center [197, 153] width 119 height 30
click at [182, 161] on li "Fiteey, Bakhtyari" at bounding box center [197, 159] width 119 height 12
type input "Fiteey, Bakhtyari"
click at [168, 319] on span "Collapse categories" at bounding box center [173, 321] width 44 height 8
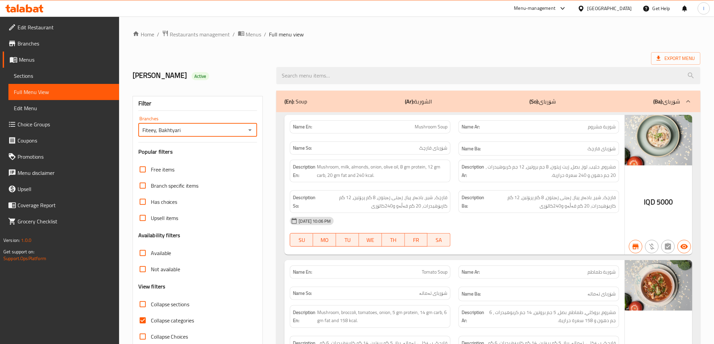
click at [151, 319] on input "Collapse categories" at bounding box center [143, 321] width 16 height 16
checkbox input "false"
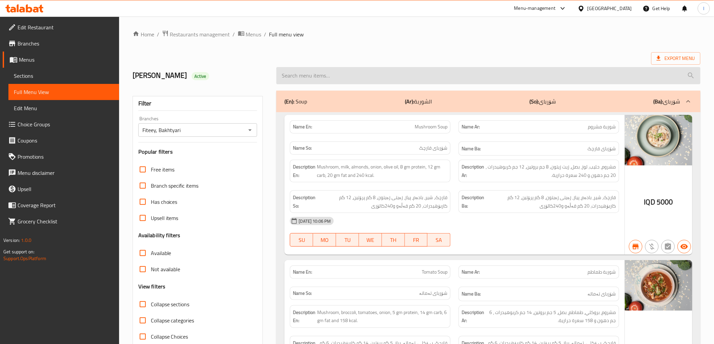
click at [387, 78] on input "search" at bounding box center [488, 75] width 424 height 17
paste input "Low Carb Chicken Medallion"
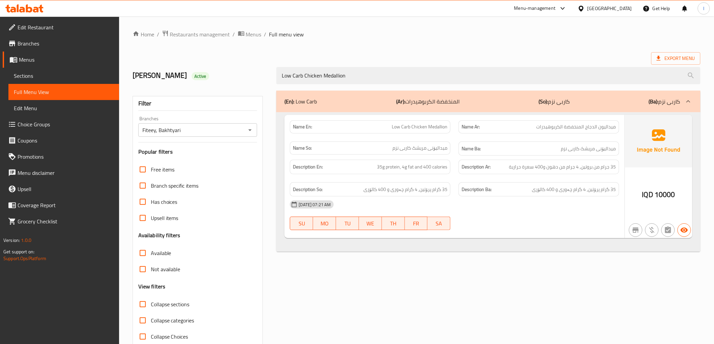
type input "Low Carb Chicken Medallion"
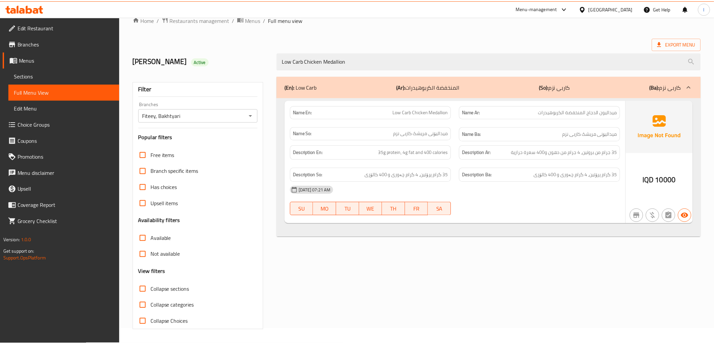
scroll to position [15, 0]
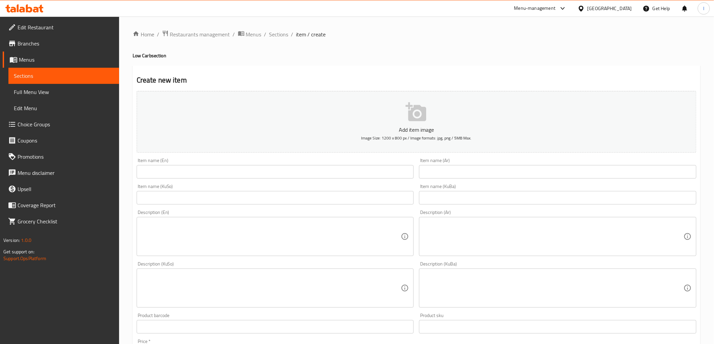
click at [32, 93] on span "Full Menu View" at bounding box center [64, 92] width 100 height 8
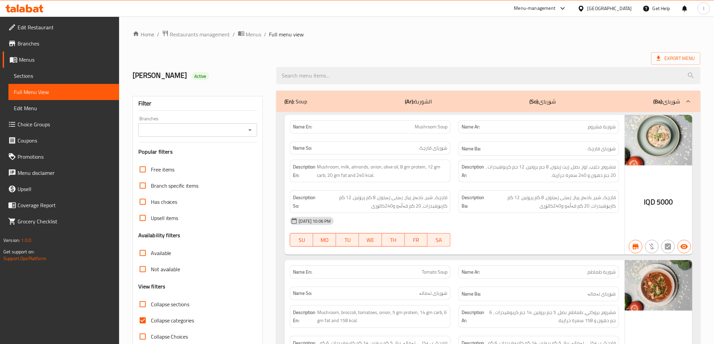
click at [30, 75] on span "Sections" at bounding box center [64, 76] width 100 height 8
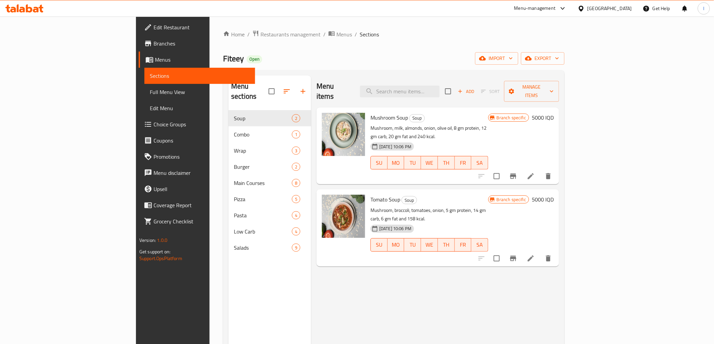
click at [144, 86] on link "Full Menu View" at bounding box center [199, 92] width 111 height 16
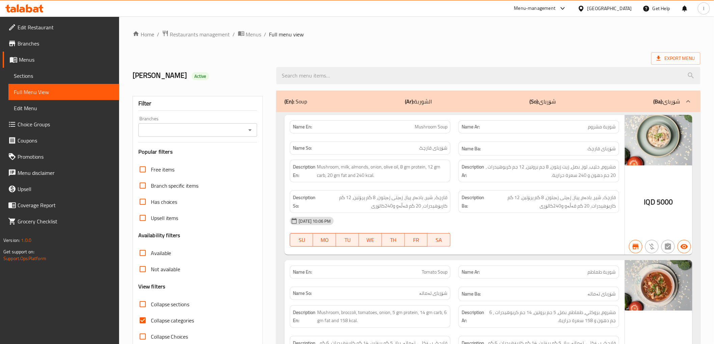
click at [159, 317] on span "Collapse categories" at bounding box center [173, 321] width 44 height 8
click at [151, 315] on input "Collapse categories" at bounding box center [143, 321] width 16 height 16
checkbox input "false"
click at [155, 303] on span "Collapse sections" at bounding box center [170, 305] width 39 height 8
click at [151, 303] on input "Collapse sections" at bounding box center [143, 304] width 16 height 16
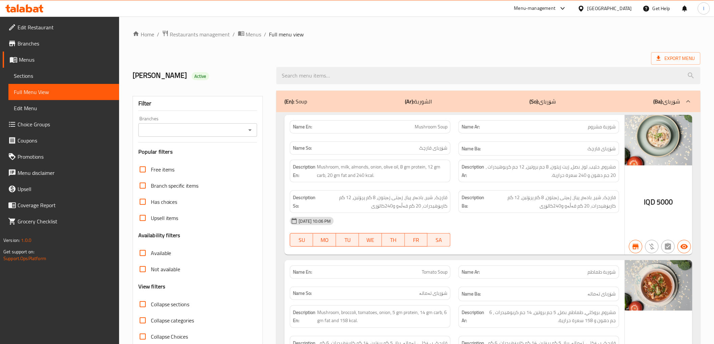
checkbox input "true"
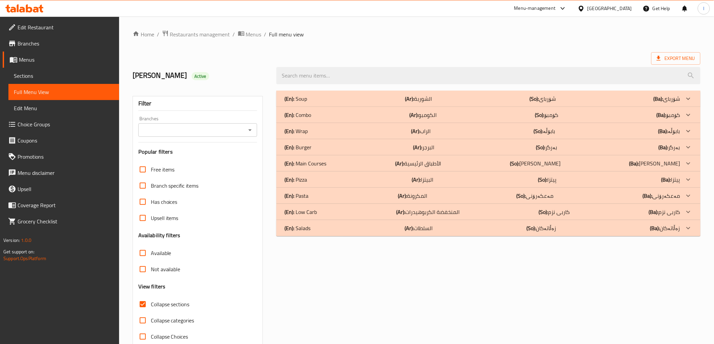
click at [332, 103] on div "(En): Low Carb (Ar): المنخفضة الكربوهيدرات (So): کاربی نزم (Ba): کاربی نزم" at bounding box center [481, 99] width 395 height 8
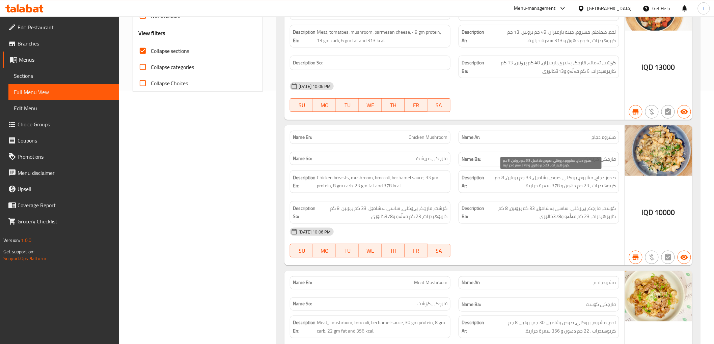
scroll to position [253, 0]
